Goal: Task Accomplishment & Management: Use online tool/utility

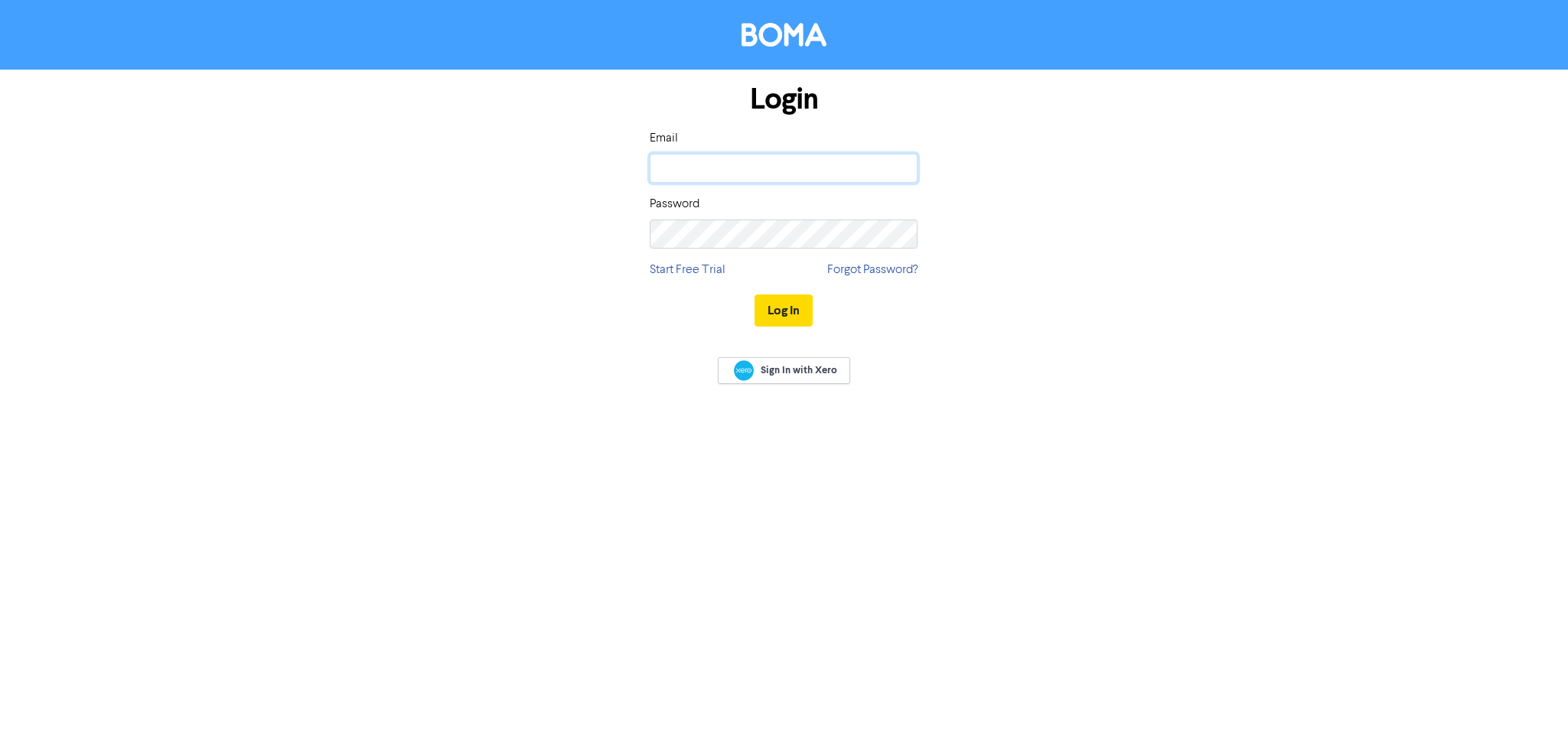
click at [764, 171] on input "email" at bounding box center [784, 168] width 268 height 29
click at [754, 295] on button "Log In" at bounding box center [784, 311] width 58 height 32
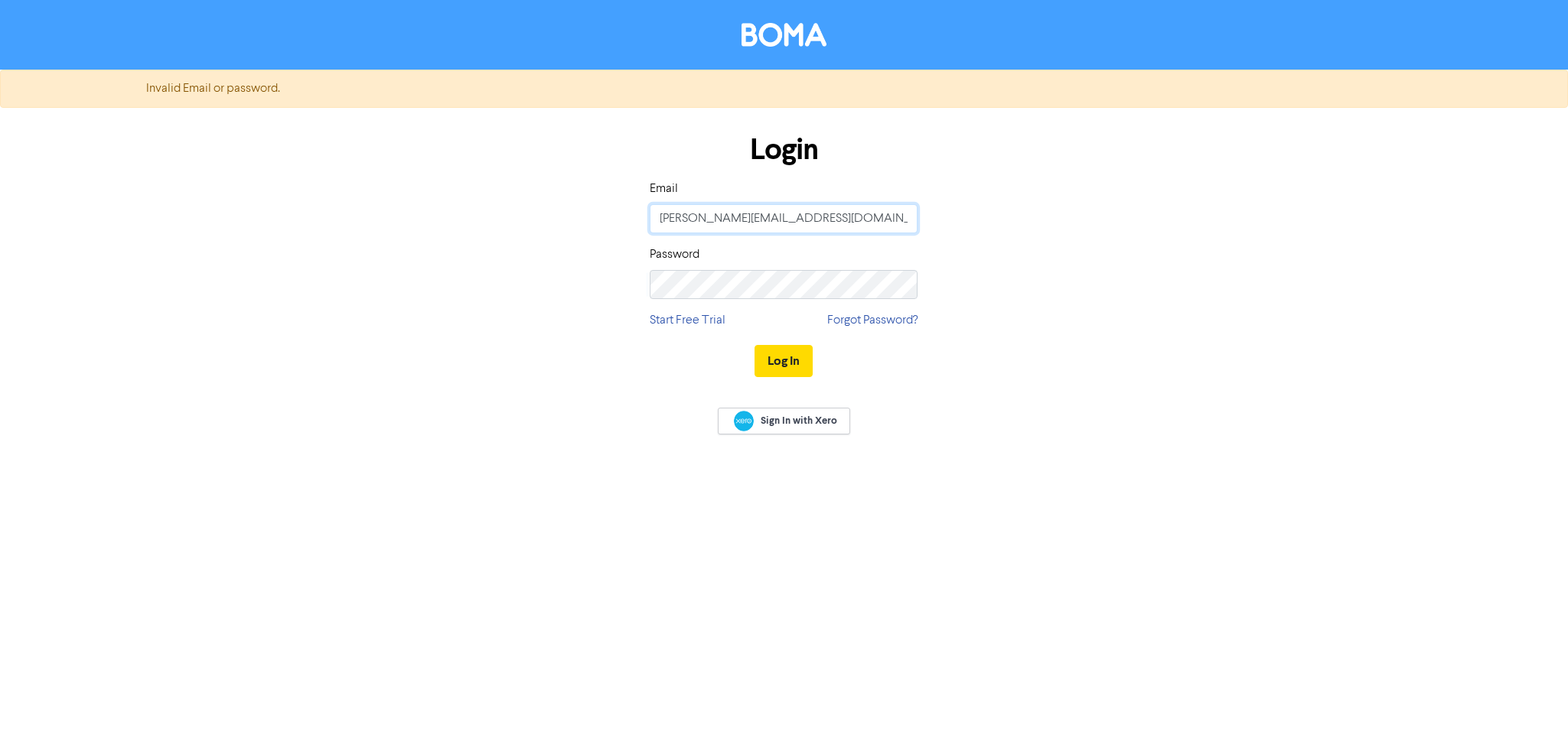
drag, startPoint x: 609, startPoint y: 225, endPoint x: 561, endPoint y: 225, distance: 48.0
click at [561, 225] on div "Login Email [PERSON_NAME][EMAIL_ADDRESS][DOMAIN_NAME] Password Start Free Trial…" at bounding box center [784, 256] width 873 height 273
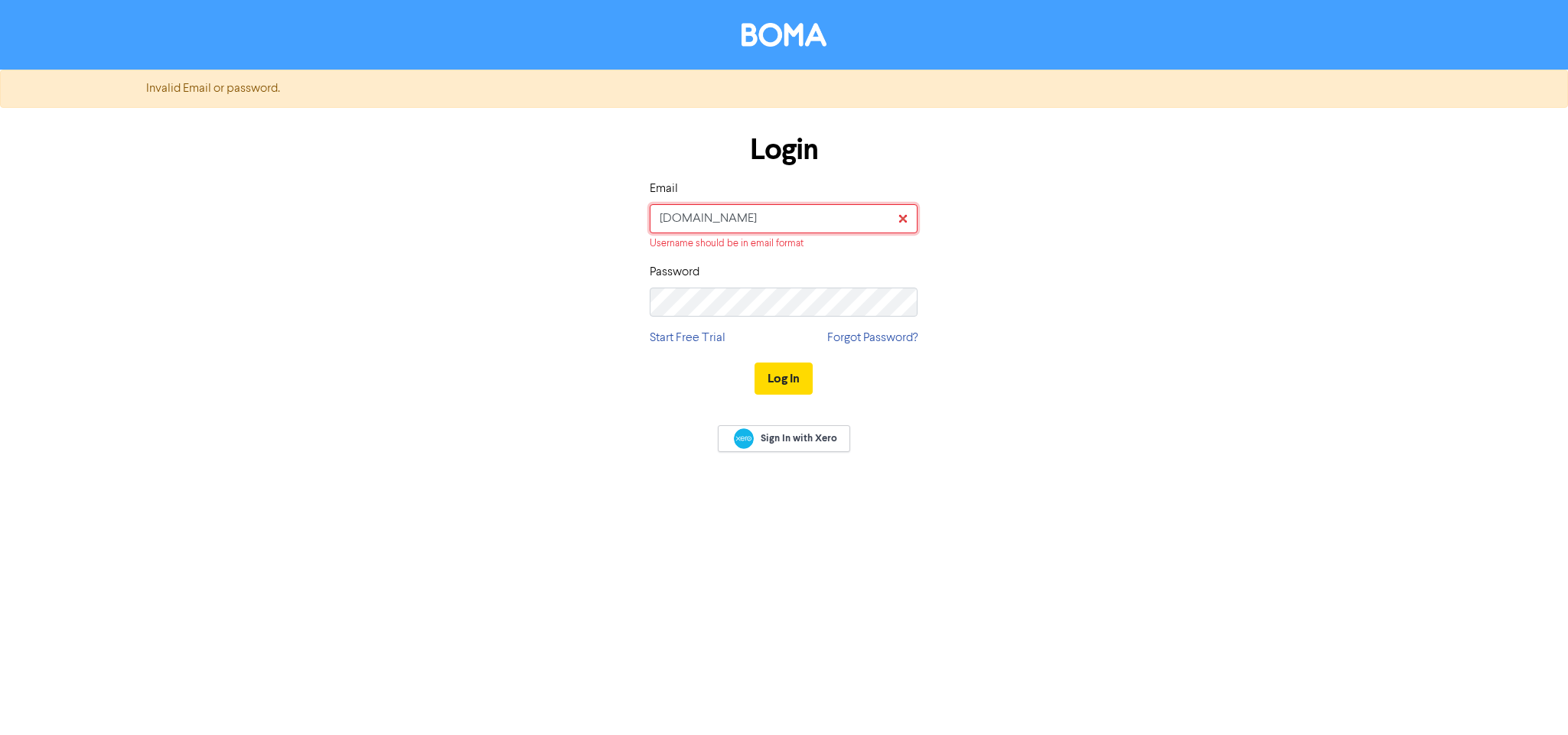
type input "[DOMAIN_NAME][EMAIL_ADDRESS][DOMAIN_NAME]"
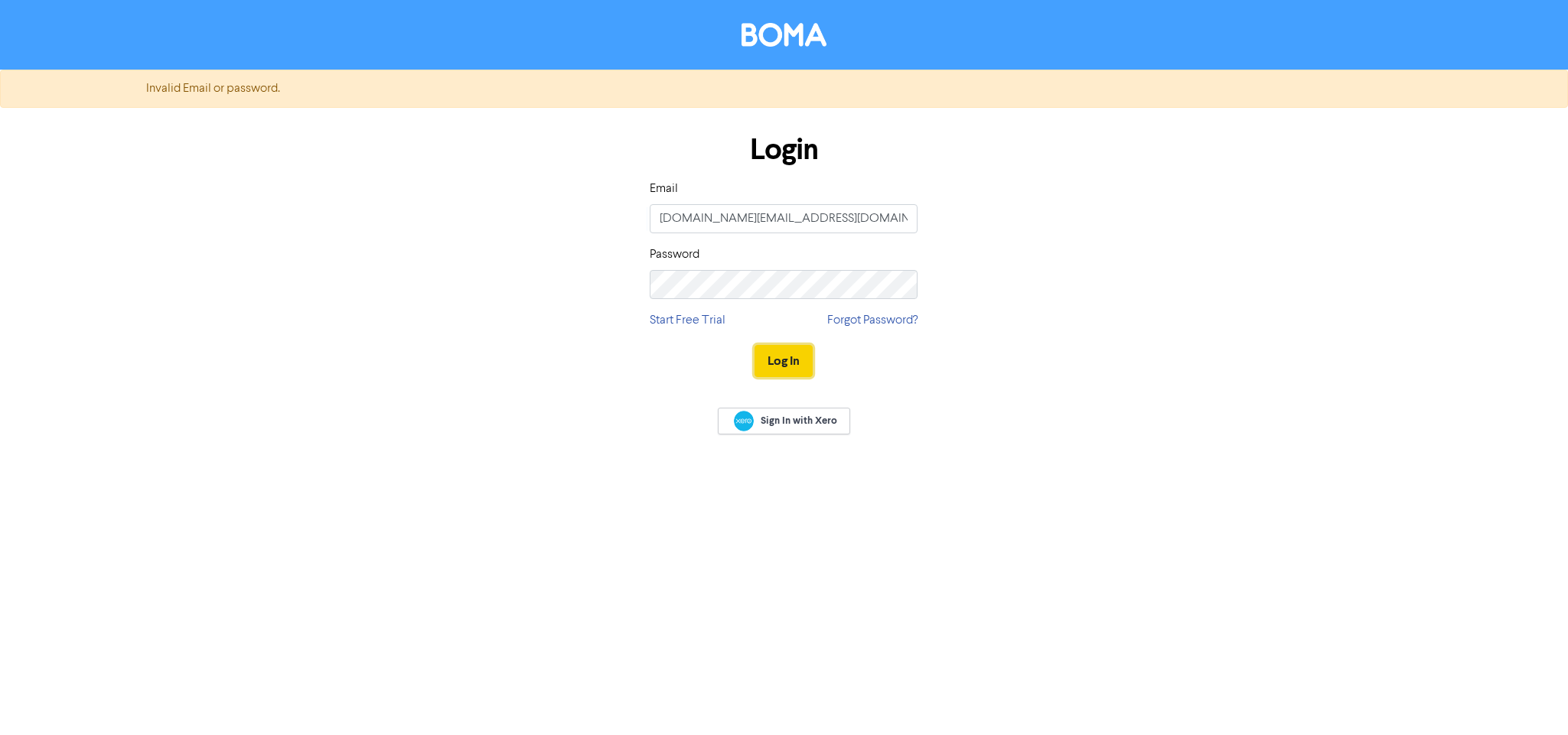
click at [802, 358] on button "Log In" at bounding box center [784, 361] width 58 height 32
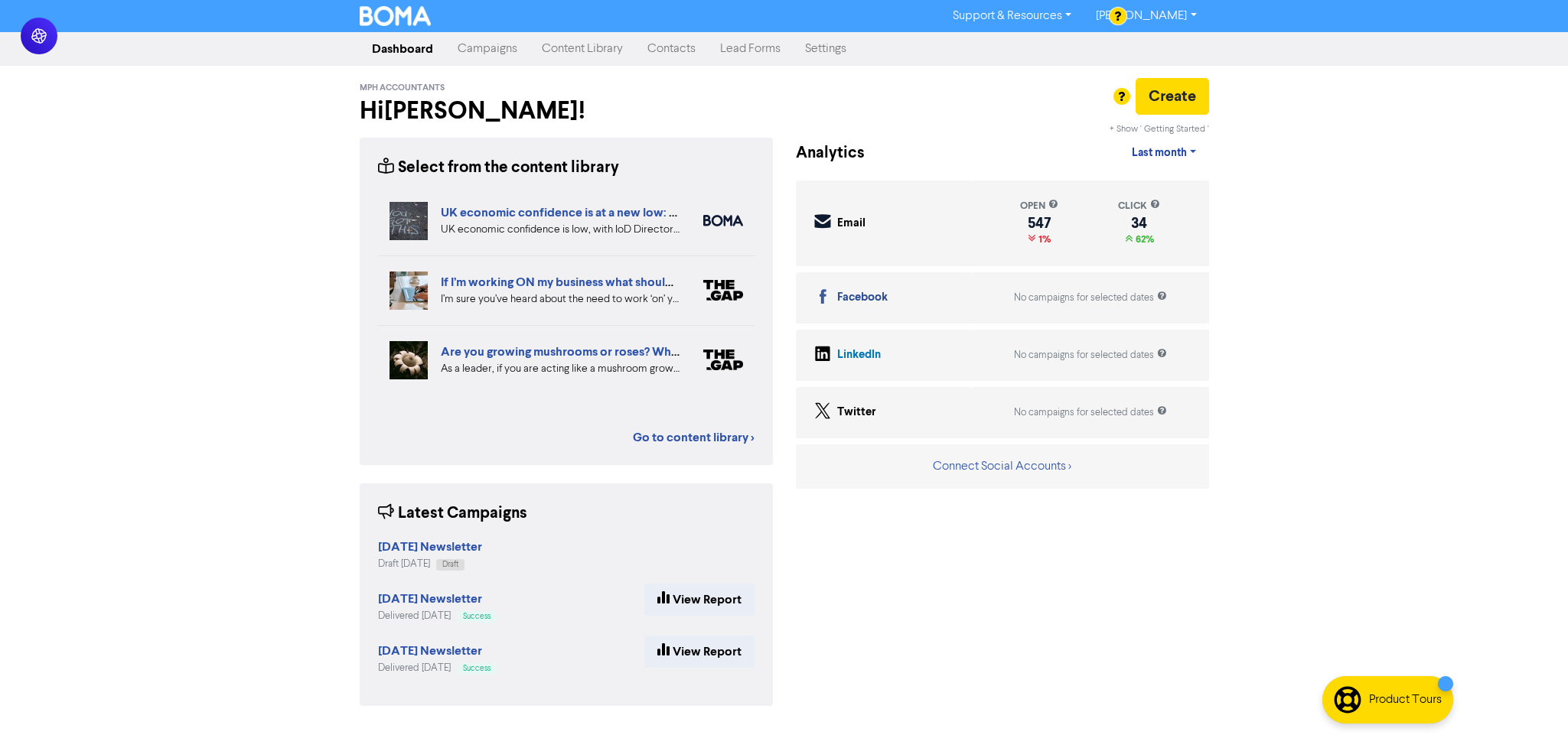
click at [506, 53] on link "Campaigns" at bounding box center [488, 49] width 85 height 31
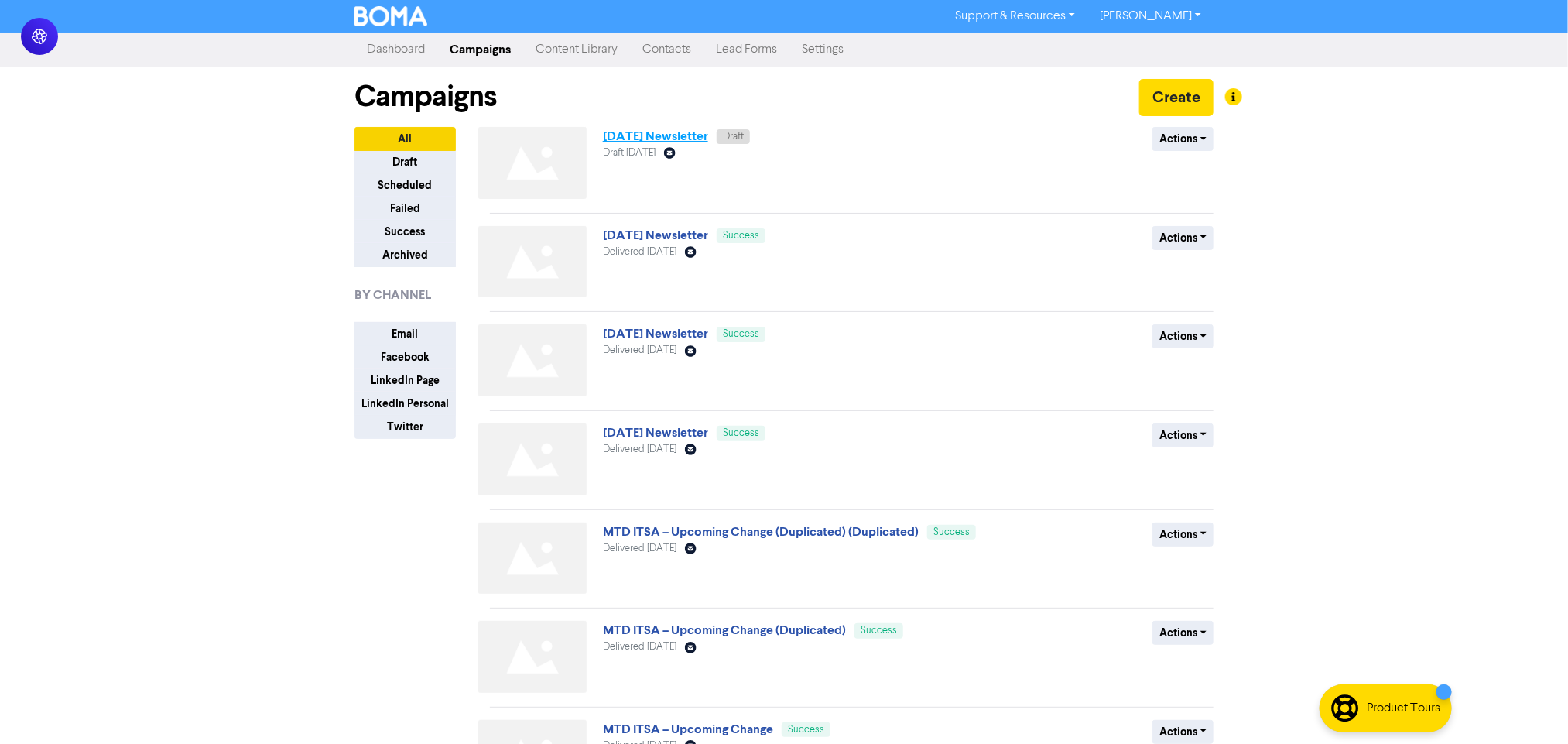
click at [678, 139] on link "[DATE] Newsletter" at bounding box center [655, 136] width 105 height 16
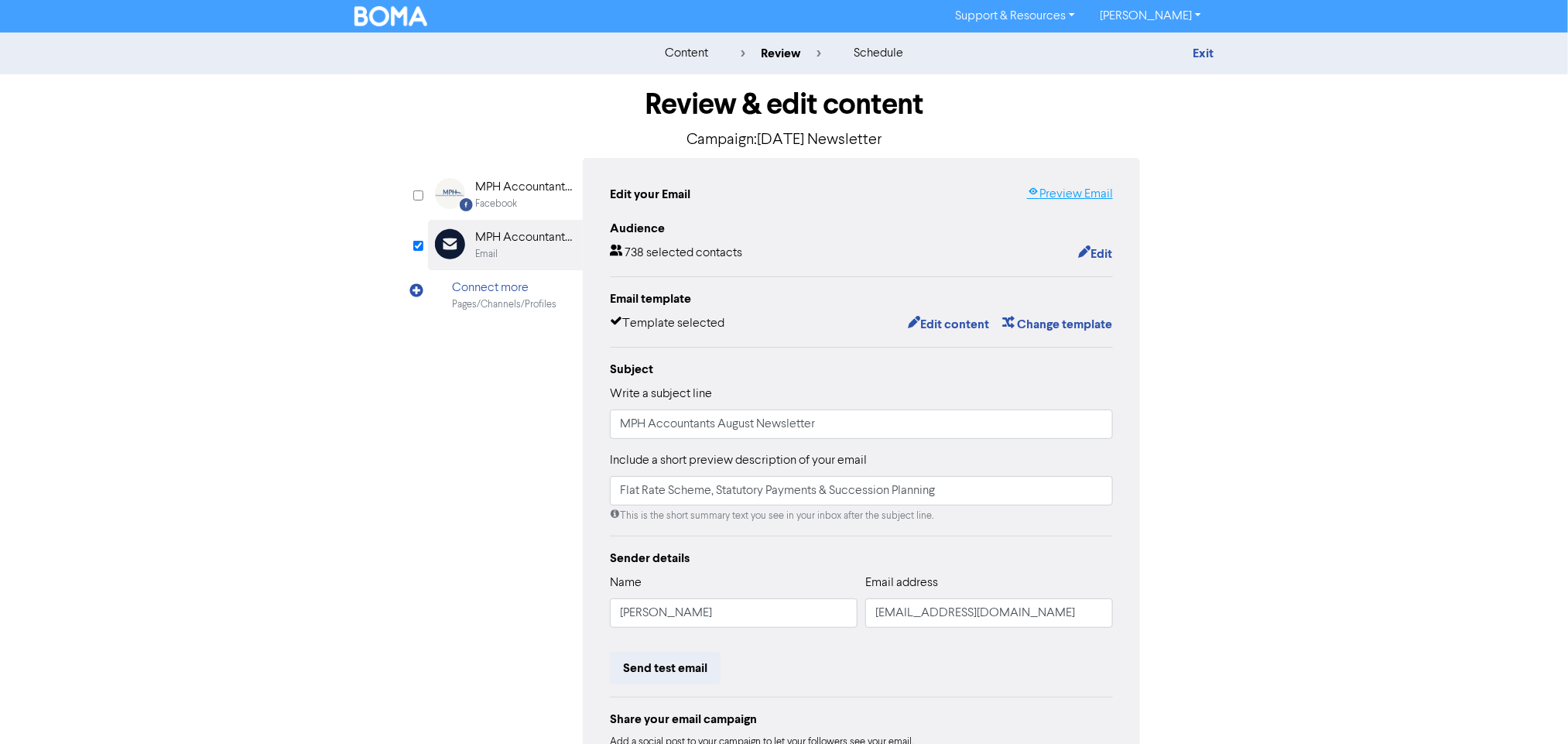
click at [1071, 193] on link "Preview Email" at bounding box center [1070, 194] width 86 height 19
click at [932, 326] on button "Edit content" at bounding box center [949, 324] width 83 height 20
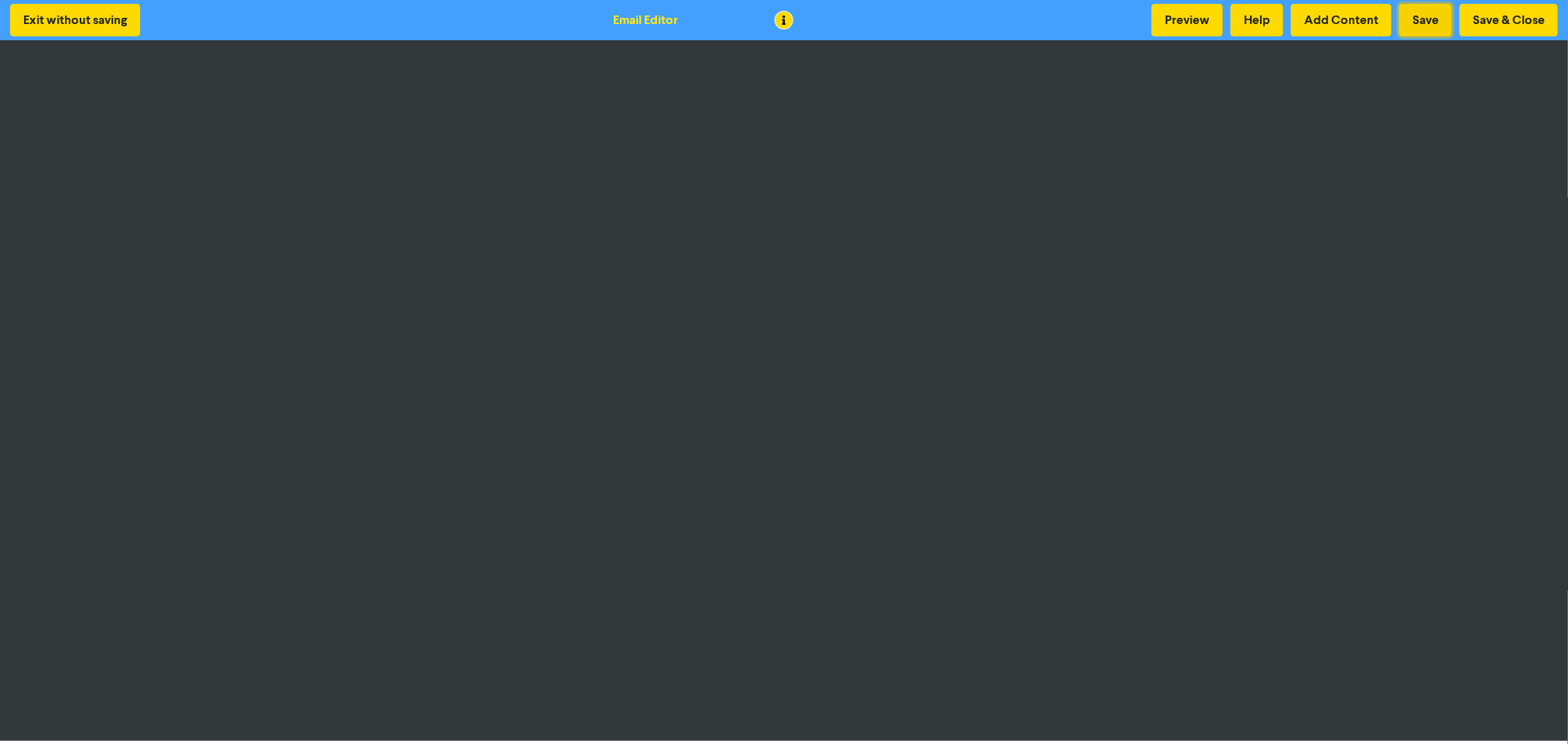
click at [1426, 24] on button "Save" at bounding box center [1426, 20] width 53 height 33
click at [1517, 10] on button "Save & Close" at bounding box center [1509, 20] width 99 height 33
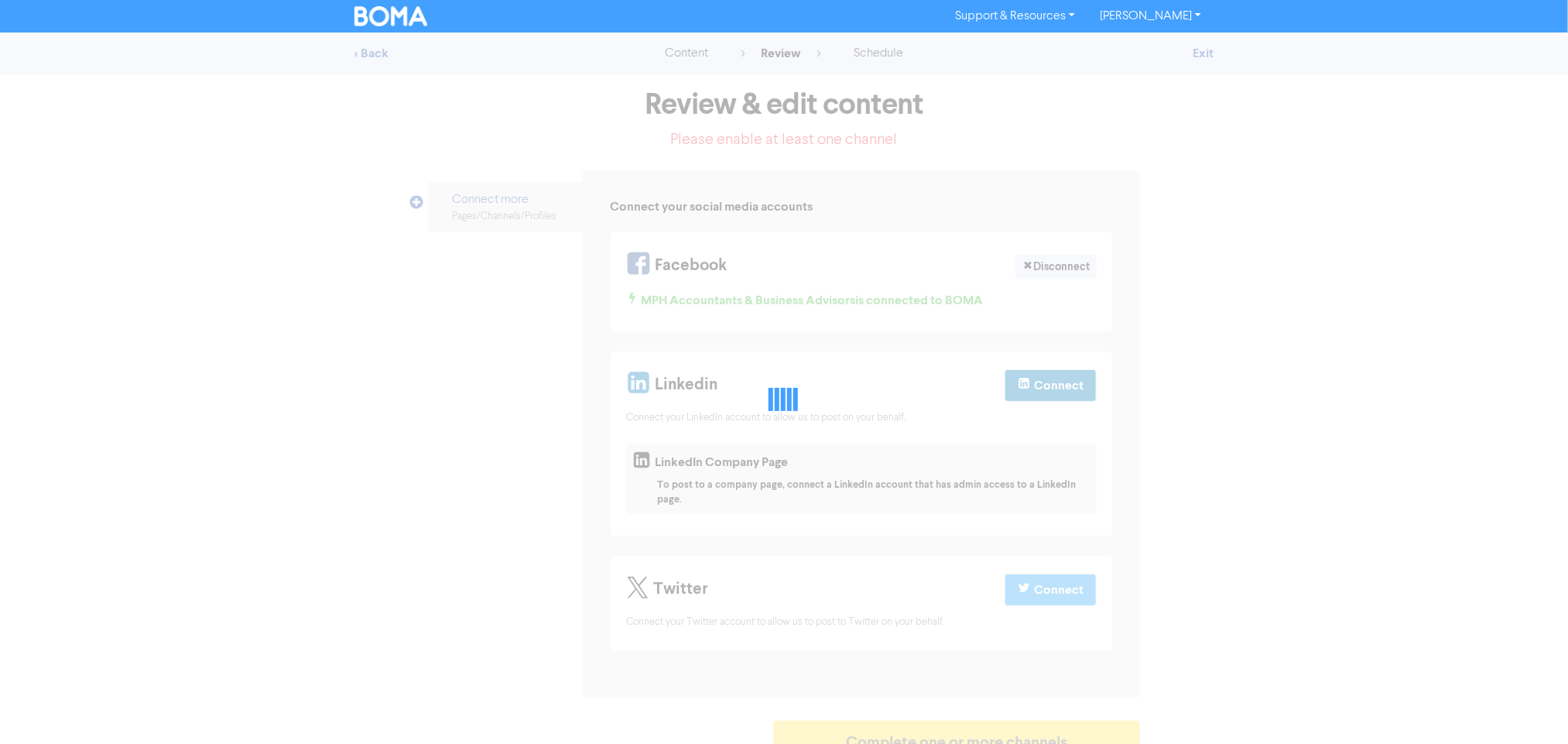
scroll to position [24, 0]
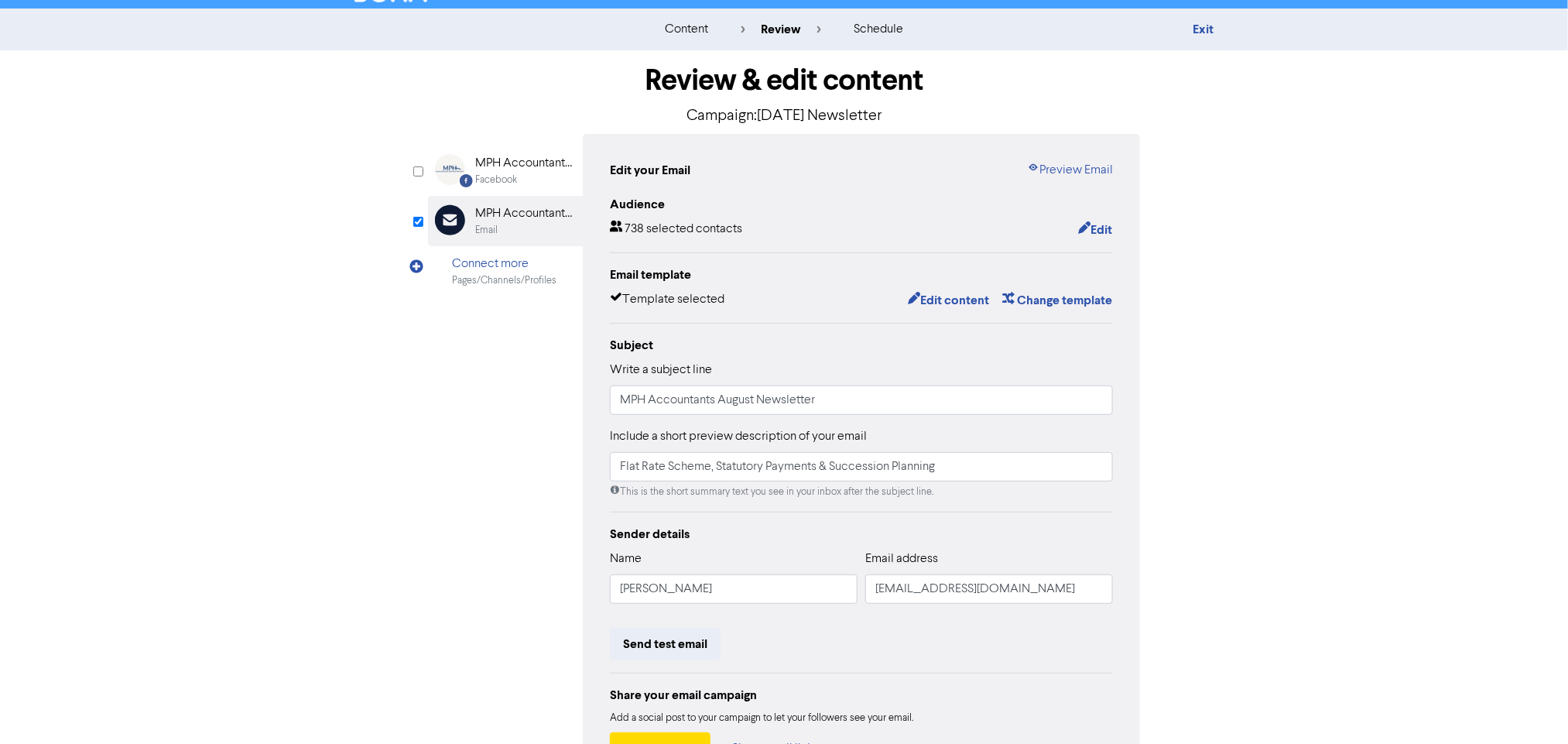
drag, startPoint x: 1092, startPoint y: 158, endPoint x: 1082, endPoint y: 182, distance: 26.0
click at [1087, 177] on div "Edit your Email Preview Email Audience 738 selected contacts Edit Email templat…" at bounding box center [861, 463] width 557 height 658
click at [1082, 182] on div "Edit your Email Preview Email Audience 738 selected contacts Edit Email templat…" at bounding box center [861, 463] width 557 height 658
click at [1082, 172] on link "Preview Email" at bounding box center [1070, 170] width 86 height 19
click at [1204, 442] on div "Review & edit content Campaign: [DATE] Newsletter Facebook Created with Sketch.…" at bounding box center [784, 456] width 883 height 812
